Goal: Obtain resource: Obtain resource

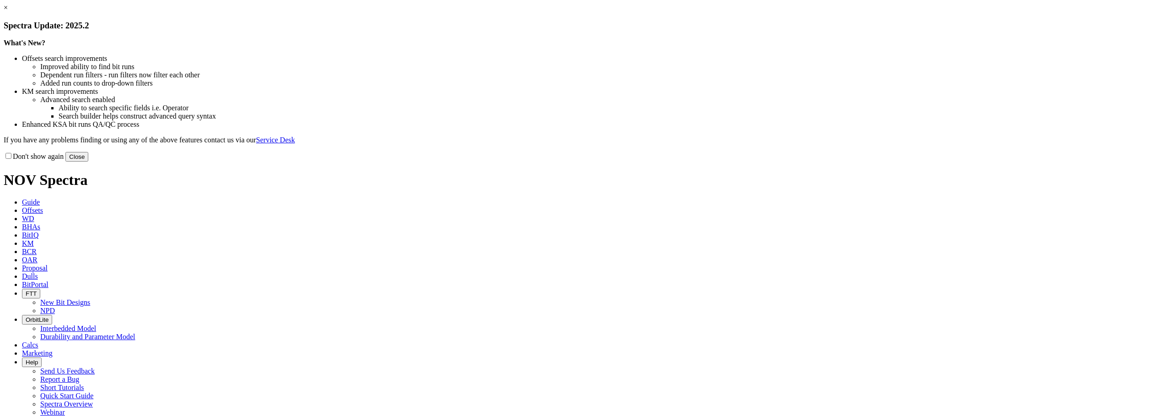
click at [8, 11] on link "×" at bounding box center [6, 8] width 4 height 8
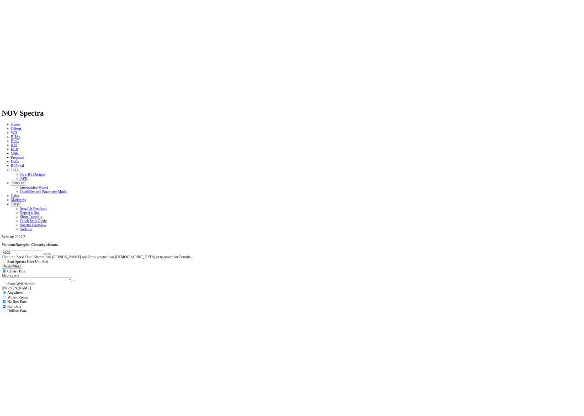
scroll to position [366, 0]
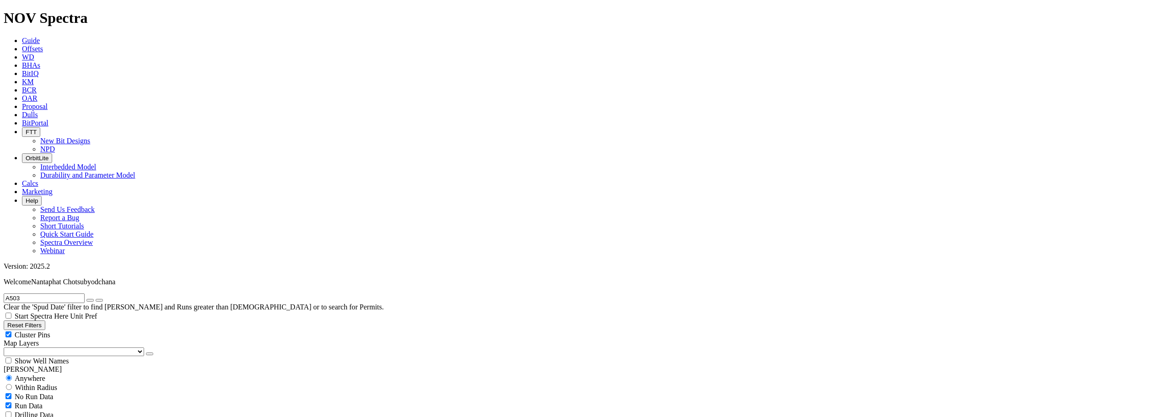
checkbox input "false"
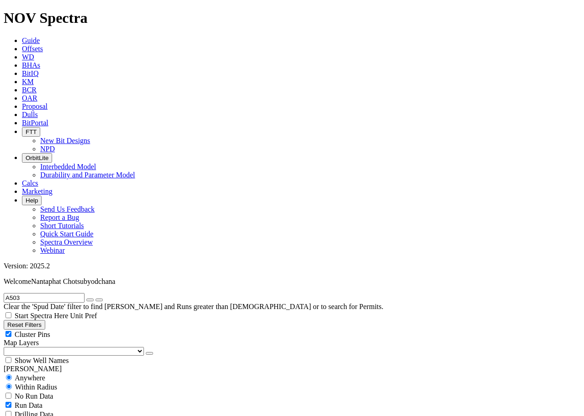
radio input "false"
radio input "true"
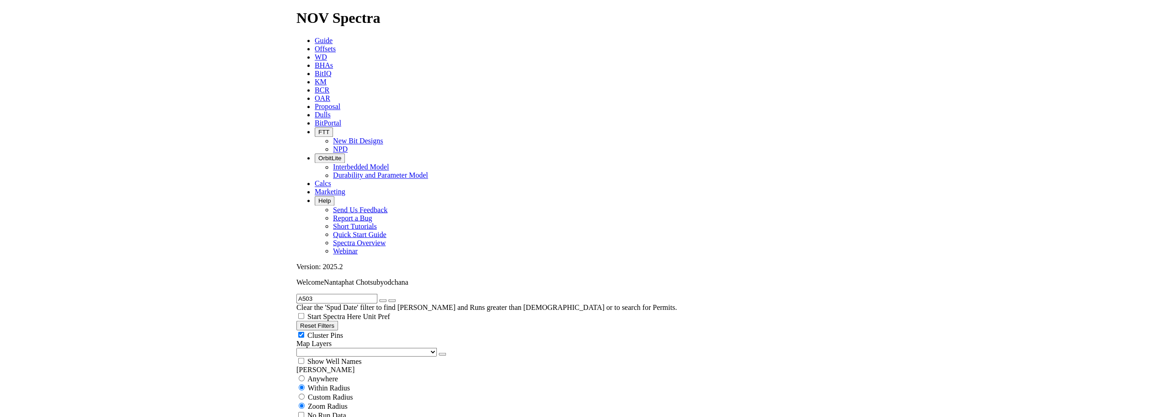
scroll to position [380, 0]
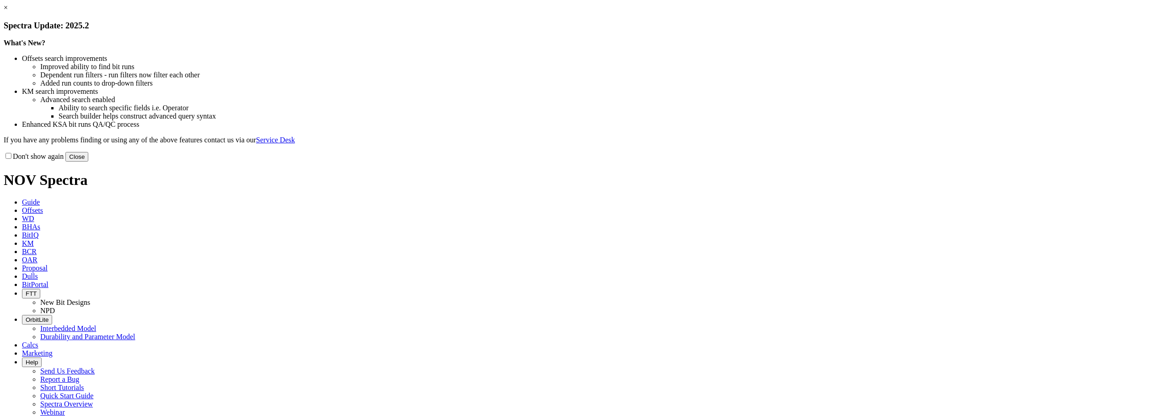
click at [8, 11] on link "×" at bounding box center [6, 8] width 4 height 8
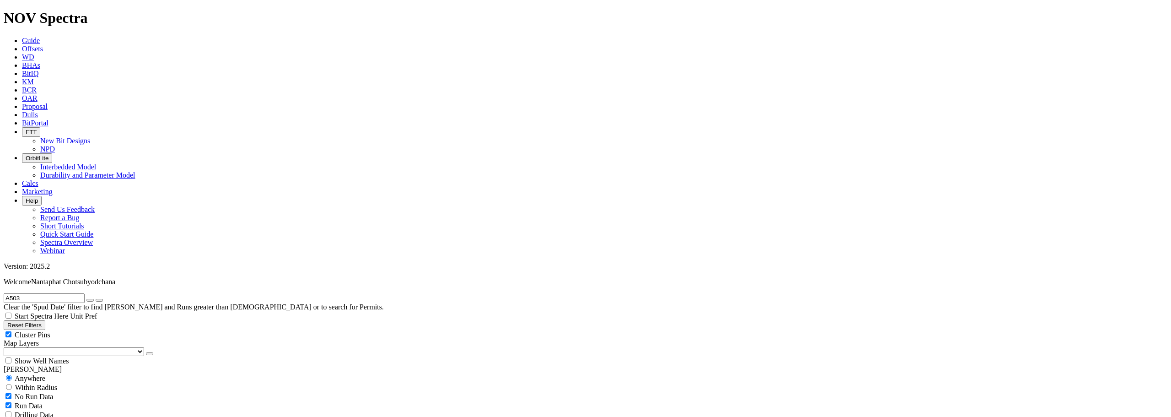
scroll to position [412, 0]
checkbox input "false"
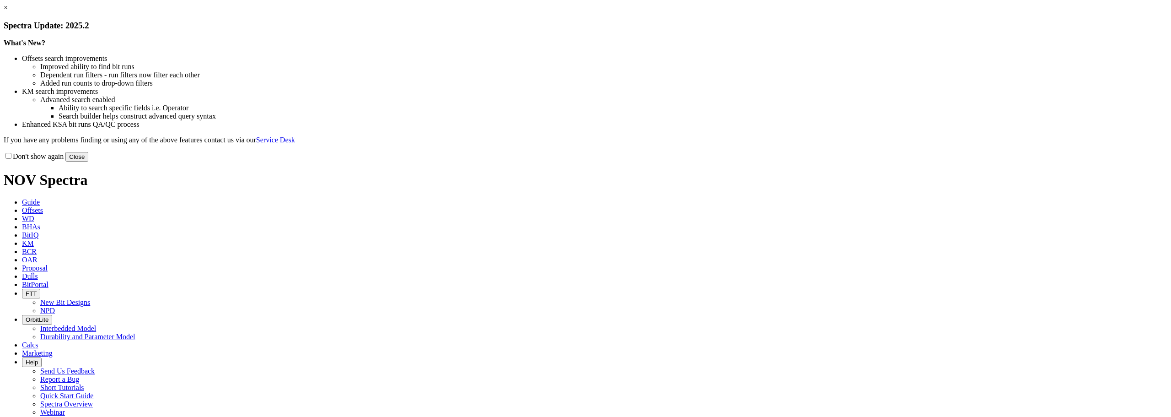
click at [8, 11] on link "×" at bounding box center [6, 8] width 4 height 8
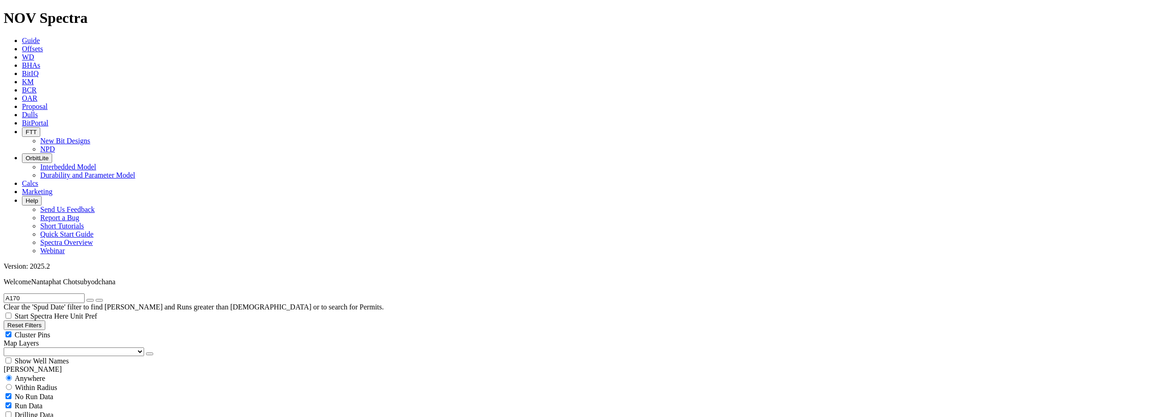
scroll to position [320, 0]
select select "8.5"
checkbox input "false"
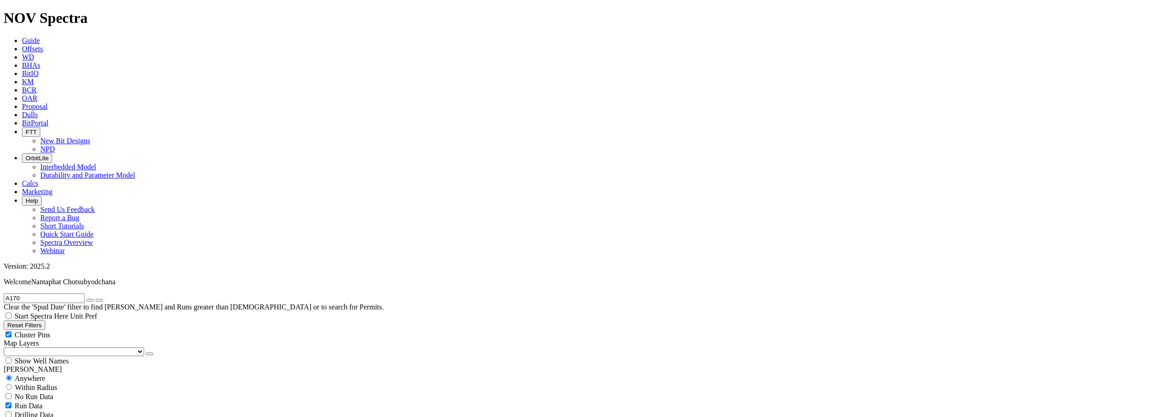
select select "? number:8.5 ?"
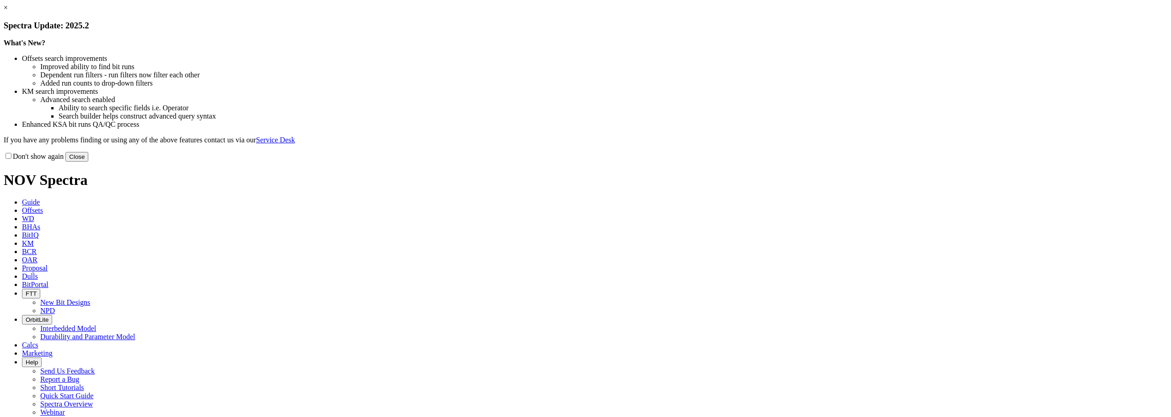
click at [8, 11] on link "×" at bounding box center [6, 8] width 4 height 8
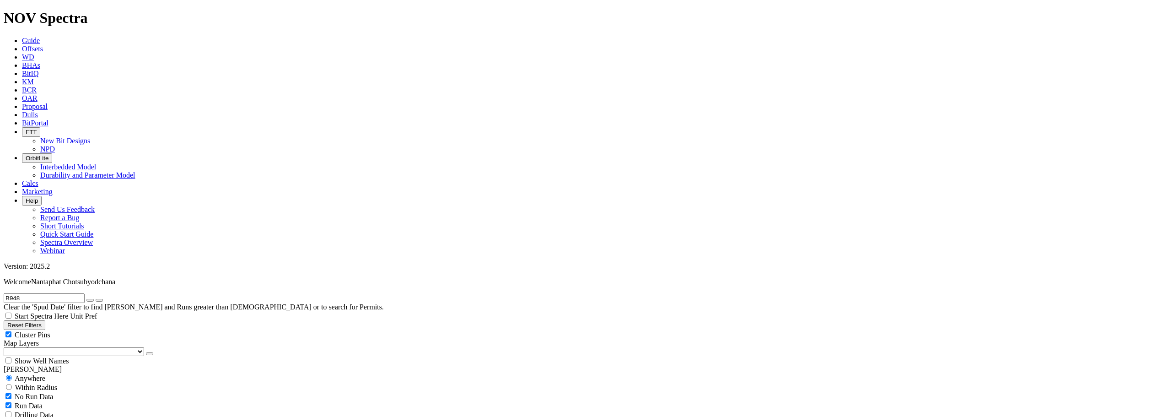
scroll to position [320, 0]
select select "16"
checkbox input "false"
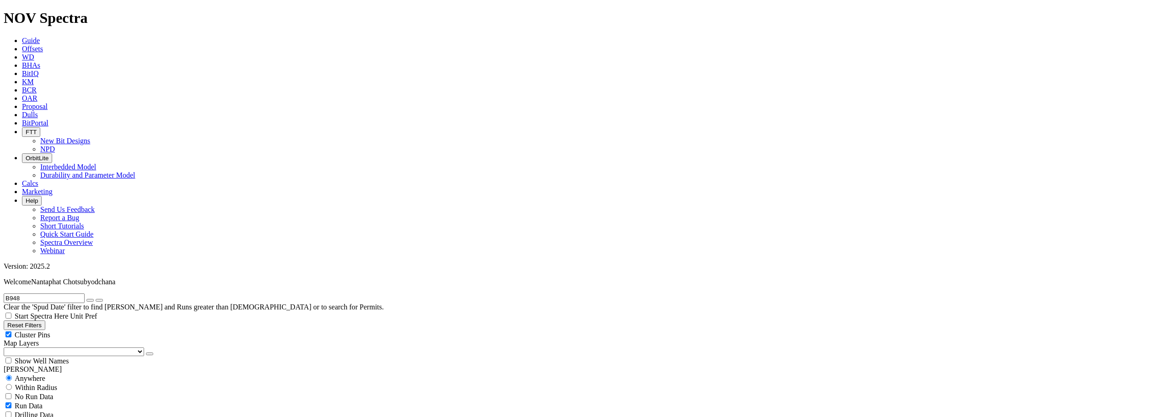
select select "? number:16 ?"
